Goal: Task Accomplishment & Management: Manage account settings

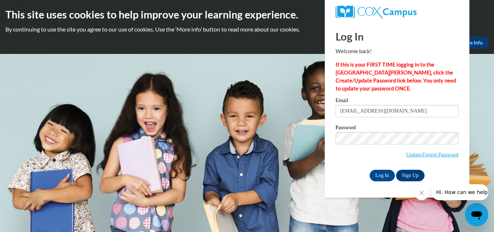
type input "[EMAIL_ADDRESS][DOMAIN_NAME]"
click at [370, 170] on input "Log In" at bounding box center [382, 176] width 25 height 12
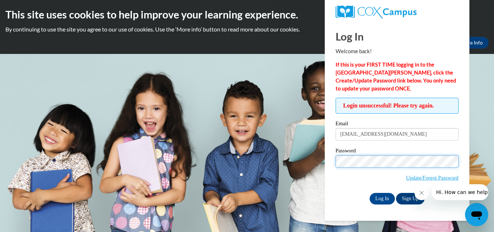
click at [370, 193] on input "Log In" at bounding box center [382, 199] width 25 height 12
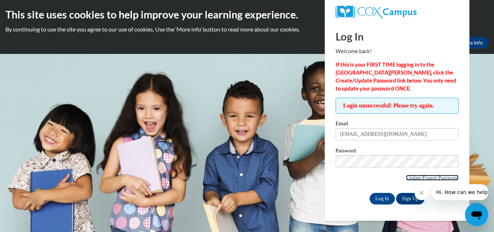
click at [408, 177] on link "Update/Forgot Password" at bounding box center [432, 178] width 52 height 6
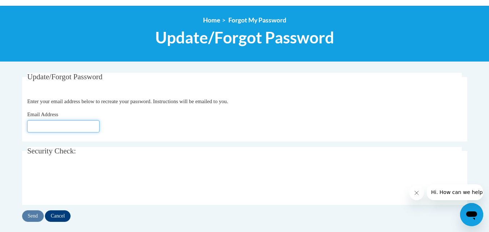
click at [65, 129] on input "Email Address" at bounding box center [63, 126] width 72 height 12
type input "[EMAIL_ADDRESS][DOMAIN_NAME]"
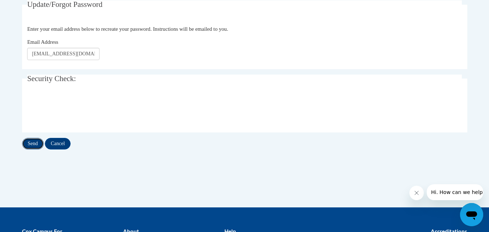
click at [35, 145] on input "Send" at bounding box center [33, 144] width 22 height 12
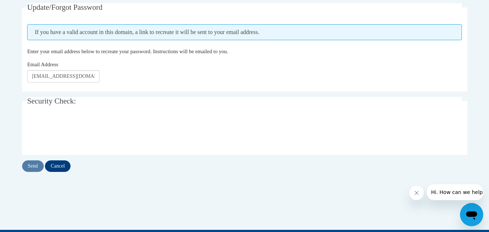
scroll to position [217, 0]
